Goal: Find specific page/section: Find specific page/section

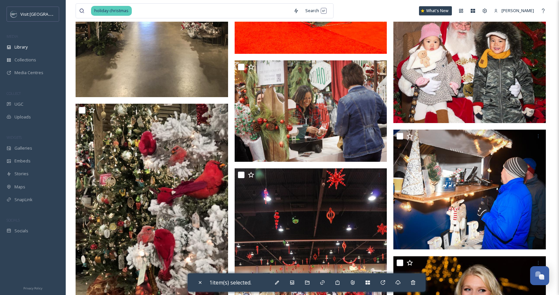
scroll to position [2545, 0]
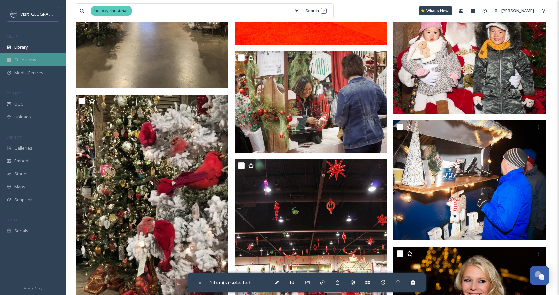
click at [27, 61] on span "Collections" at bounding box center [25, 60] width 22 height 6
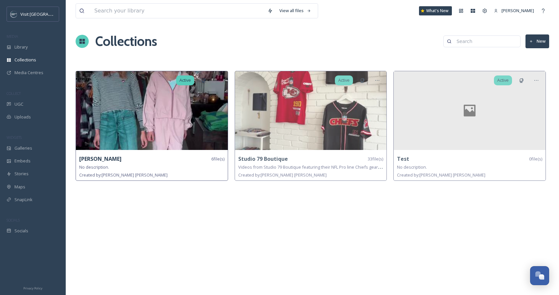
click at [160, 124] on img at bounding box center [152, 110] width 152 height 79
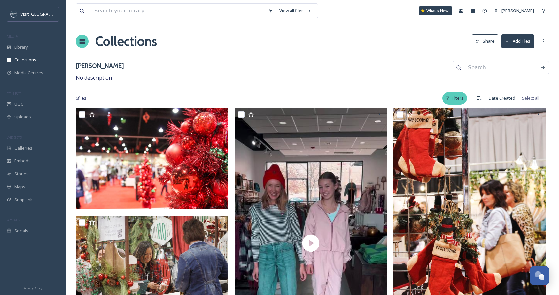
click at [452, 99] on div "Filters" at bounding box center [454, 98] width 25 height 13
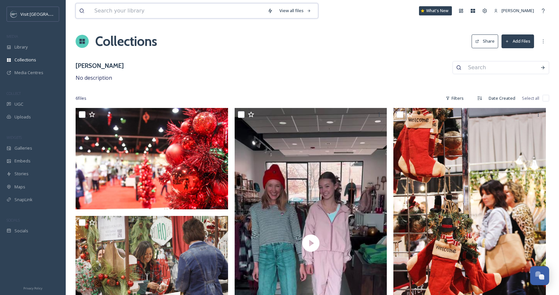
click at [129, 9] on input at bounding box center [177, 11] width 173 height 14
click at [342, 50] on div "Collections Share Add Files" at bounding box center [312, 42] width 473 height 20
click at [17, 48] on span "Library" at bounding box center [20, 47] width 13 height 6
